Goal: Browse casually: Explore the website without a specific task or goal

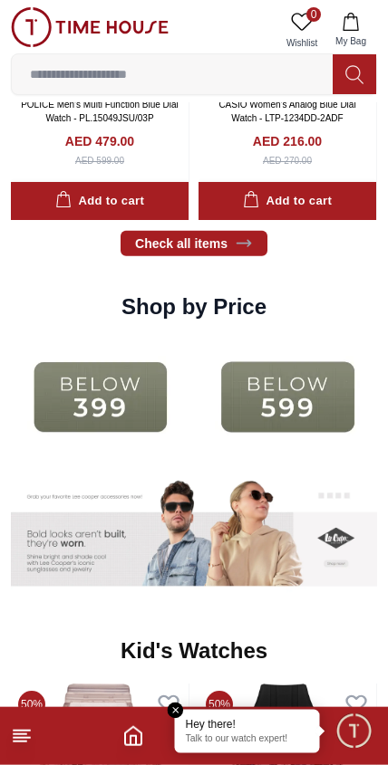
scroll to position [2097, 0]
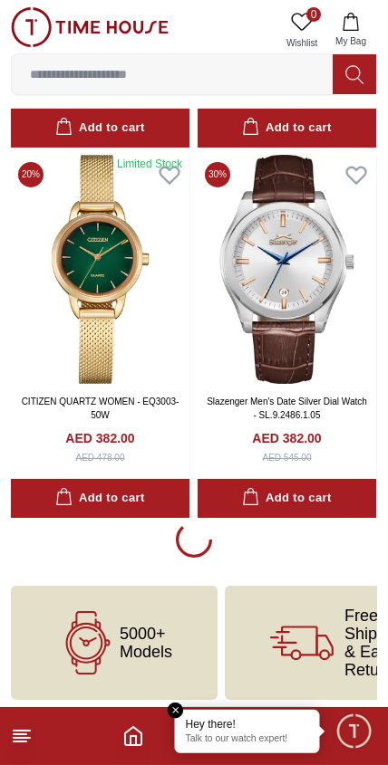
scroll to position [3363, 0]
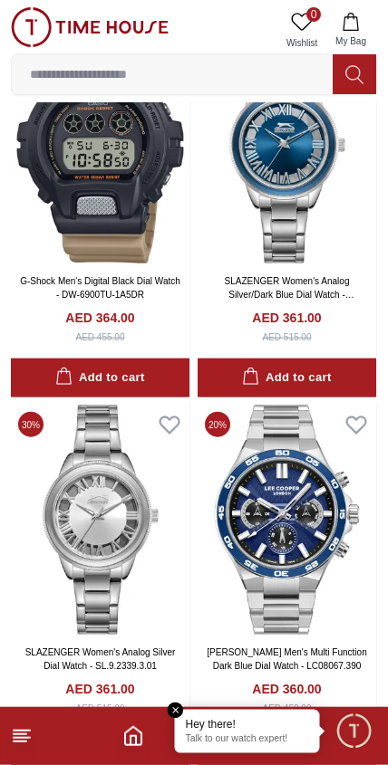
scroll to position [10161, 0]
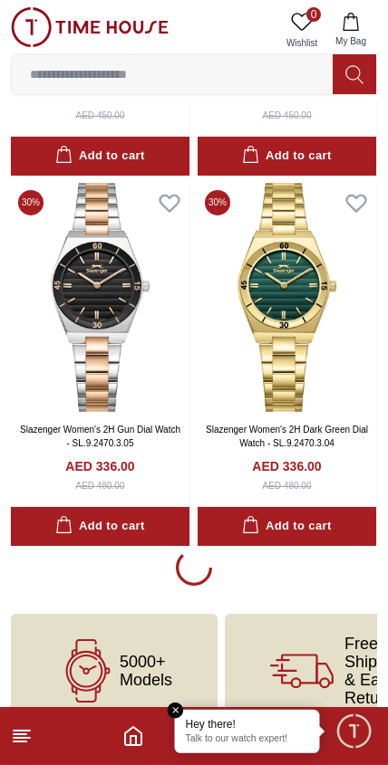
scroll to position [18161, 0]
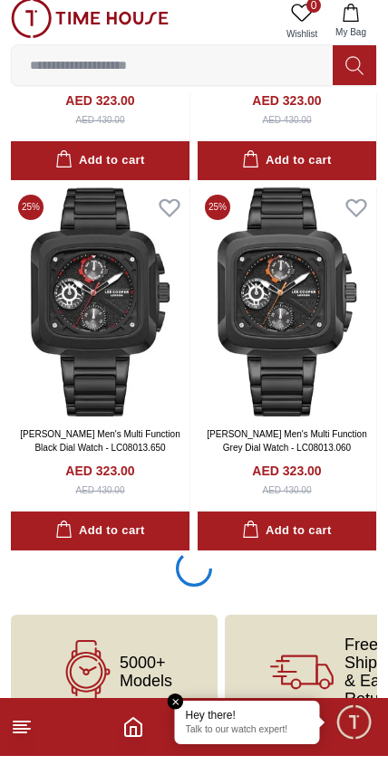
scroll to position [25561, 0]
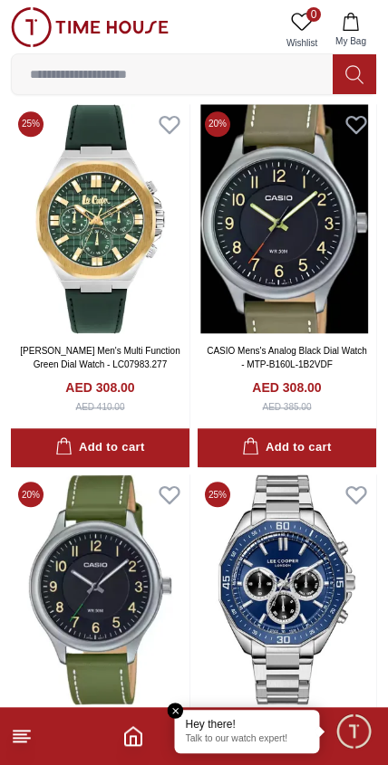
scroll to position [32689, 0]
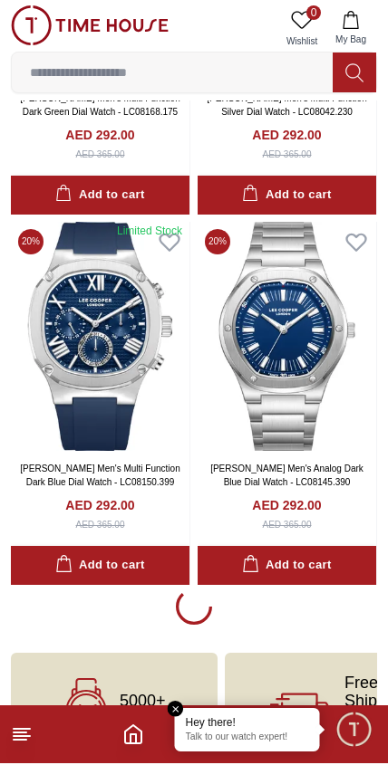
scroll to position [40360, 0]
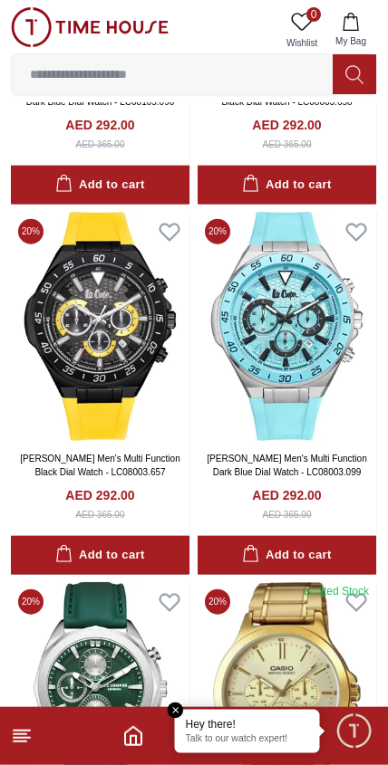
scroll to position [42234, 0]
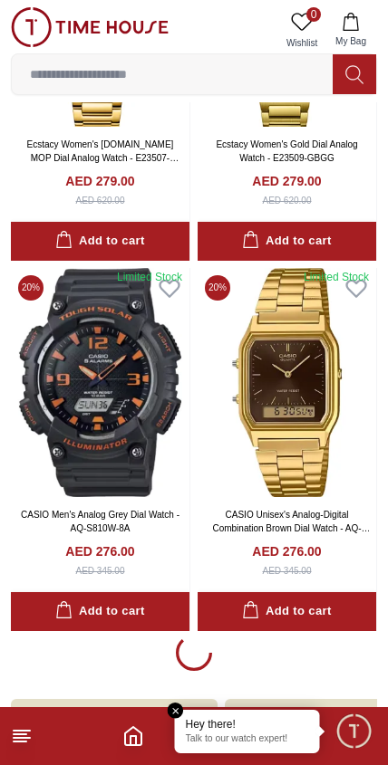
scroll to position [47763, 0]
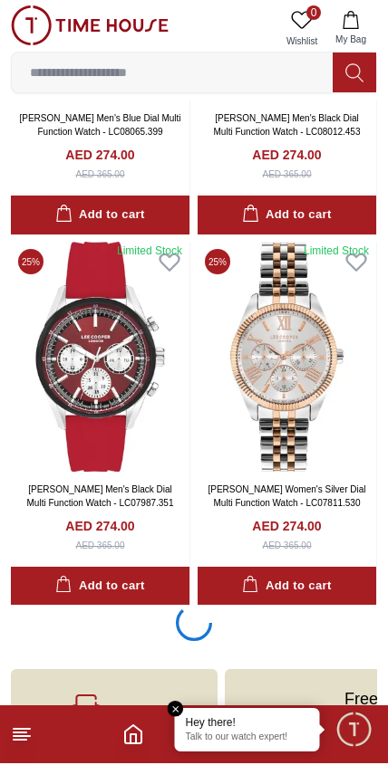
scroll to position [51459, 0]
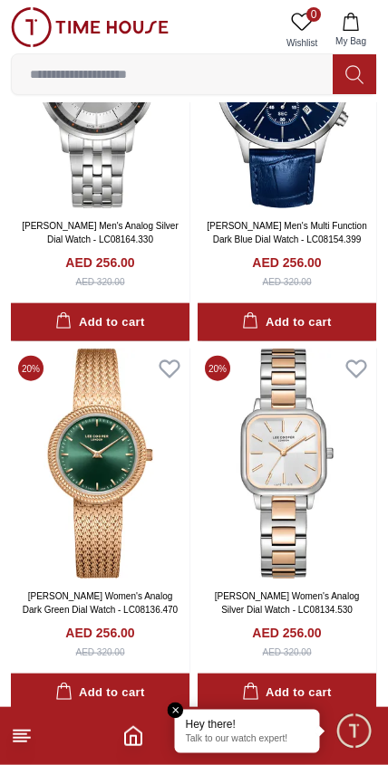
scroll to position [58862, 0]
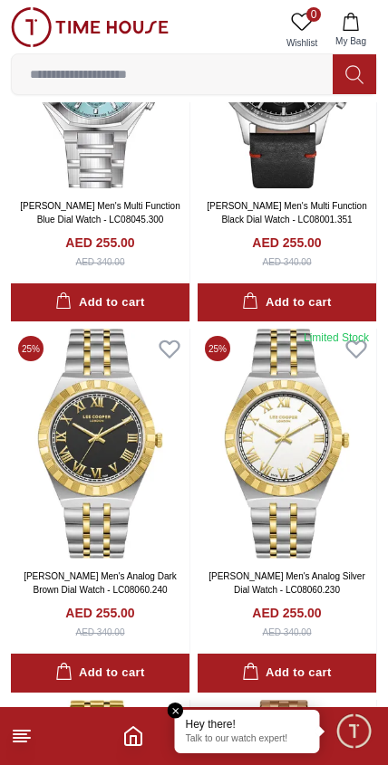
scroll to position [62133, 0]
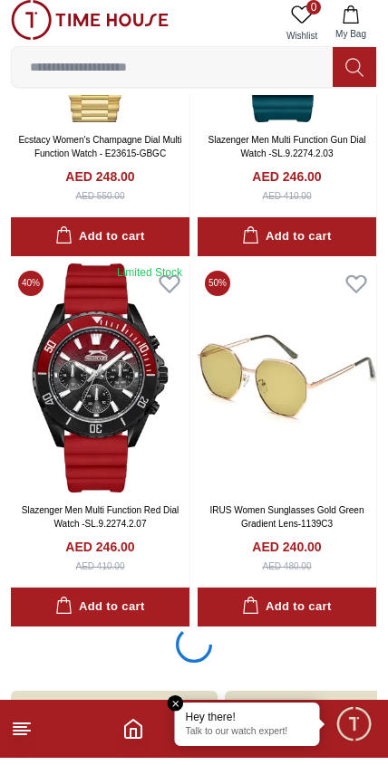
scroll to position [66258, 0]
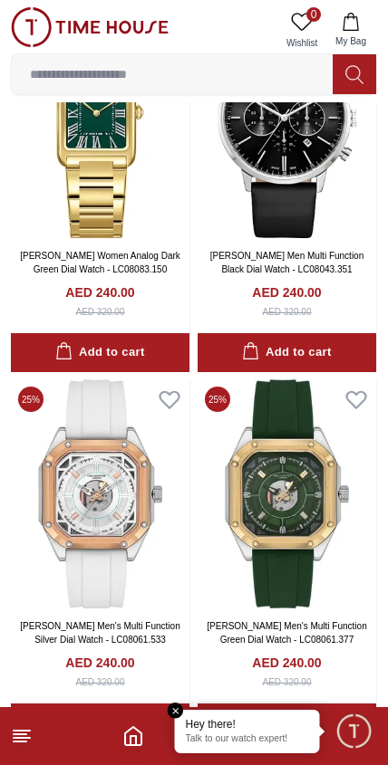
scroll to position [69862, 0]
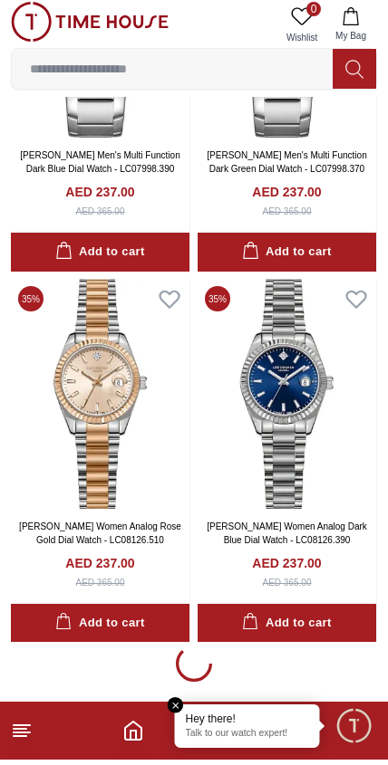
scroll to position [73657, 0]
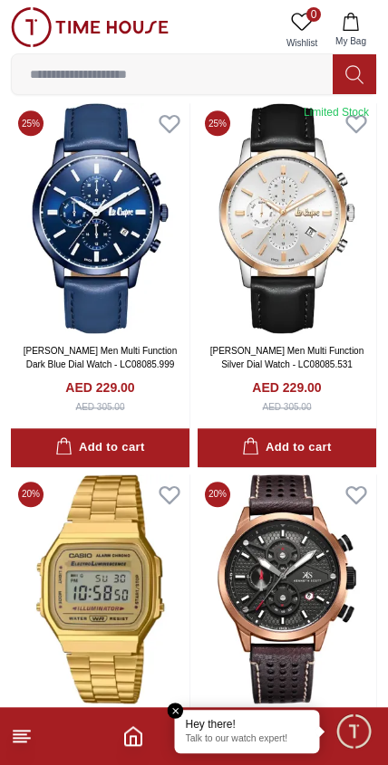
scroll to position [77550, 0]
